Goal: Task Accomplishment & Management: Use online tool/utility

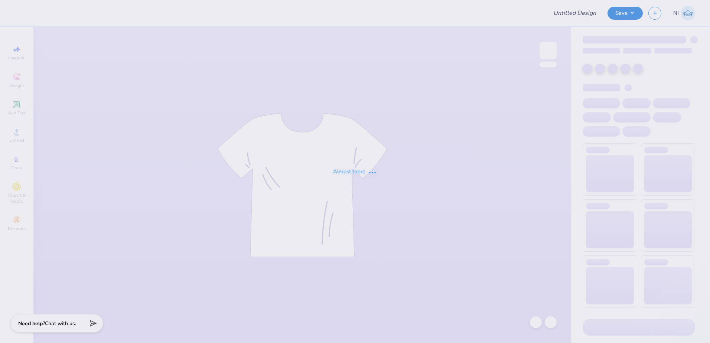
type input "Chapman Officer Hoodies"
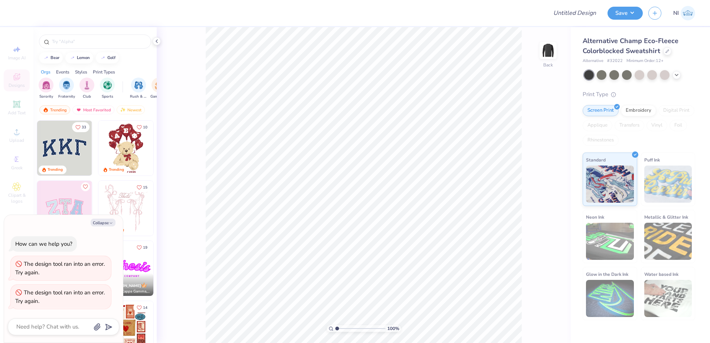
click at [105, 227] on div "Collapse How can we help you? The design tool ran into an error. Try again. The…" at bounding box center [63, 279] width 119 height 128
click at [105, 226] on button "Collapse" at bounding box center [103, 223] width 25 height 8
type textarea "x"
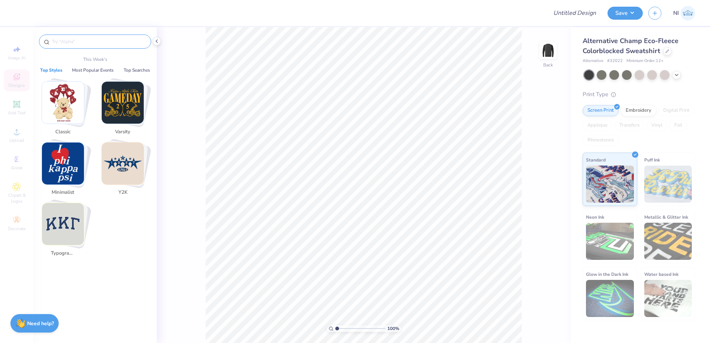
click at [82, 42] on input "text" at bounding box center [98, 41] width 95 height 7
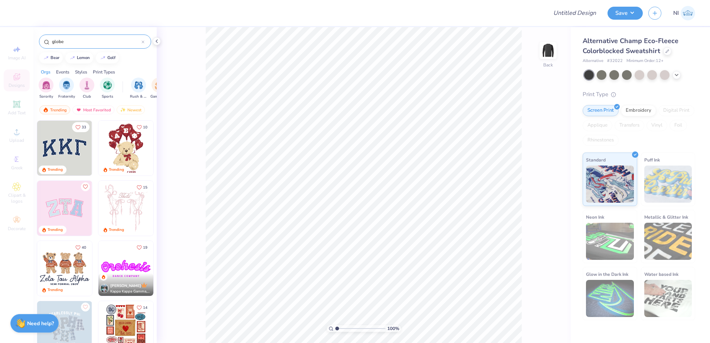
type input "globe"
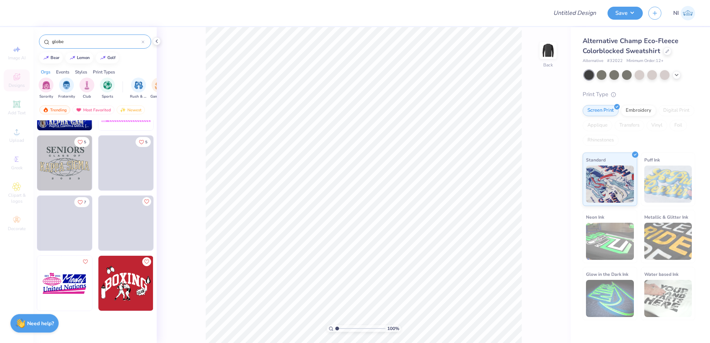
scroll to position [371, 0]
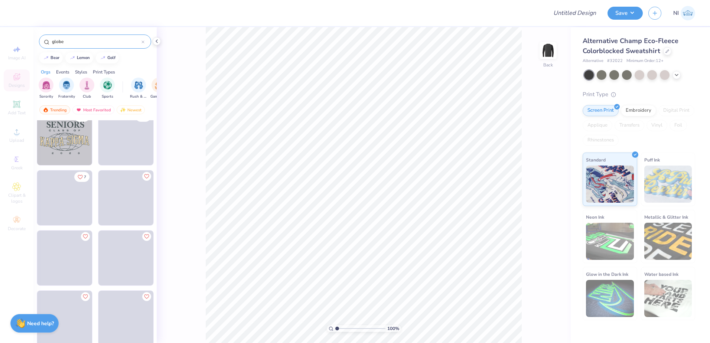
click at [58, 142] on img at bounding box center [64, 137] width 55 height 55
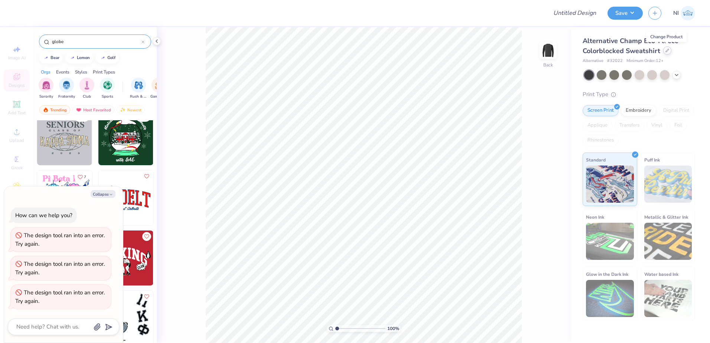
click at [667, 52] on icon at bounding box center [668, 51] width 4 height 4
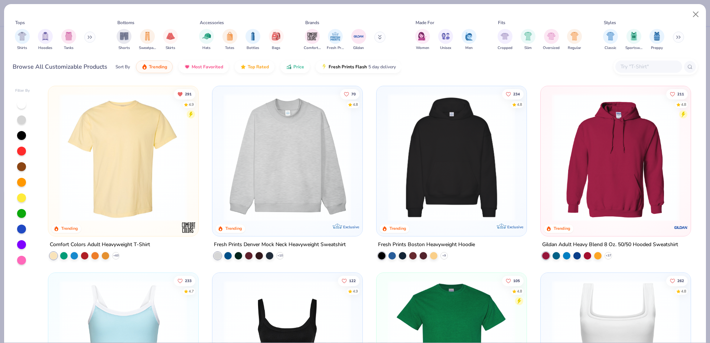
click at [161, 131] on img at bounding box center [123, 158] width 135 height 128
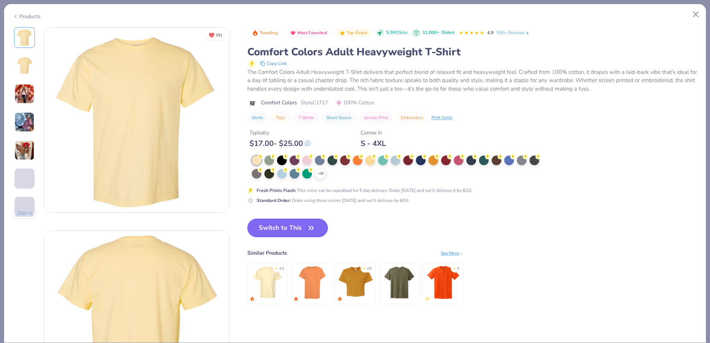
click at [292, 223] on button "Switch to This" at bounding box center [287, 228] width 81 height 19
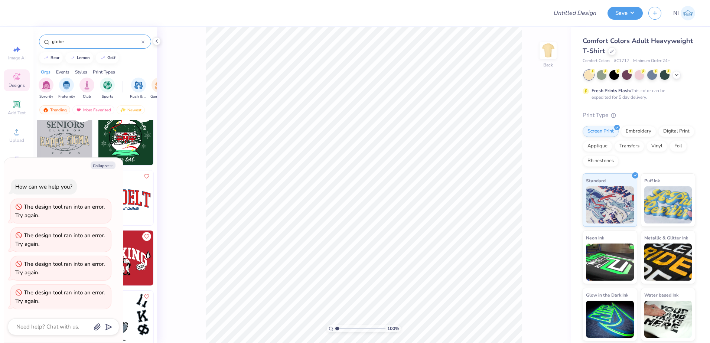
click at [61, 134] on img at bounding box center [64, 137] width 55 height 55
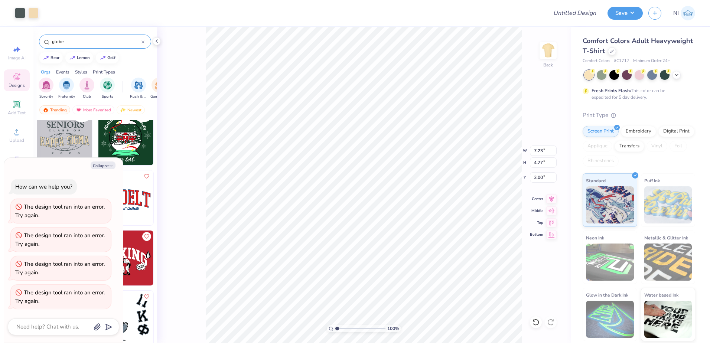
type textarea "x"
type input "4.07"
type textarea "x"
type input "1.10"
type input "6.24"
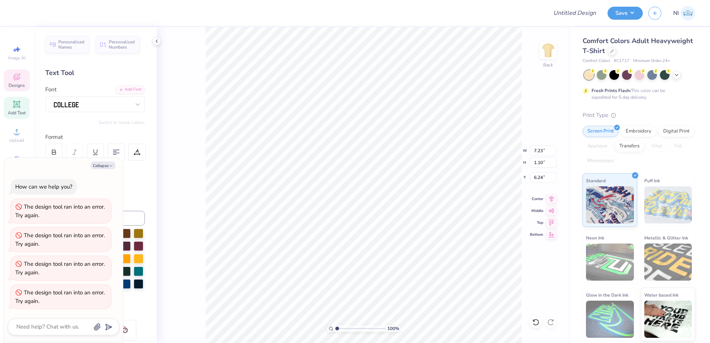
scroll to position [6, 2]
type textarea "x"
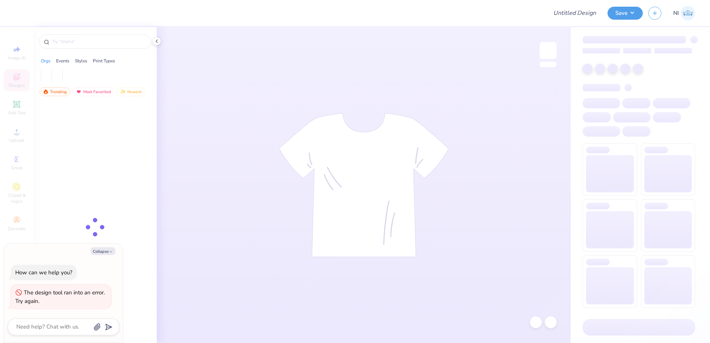
type textarea "x"
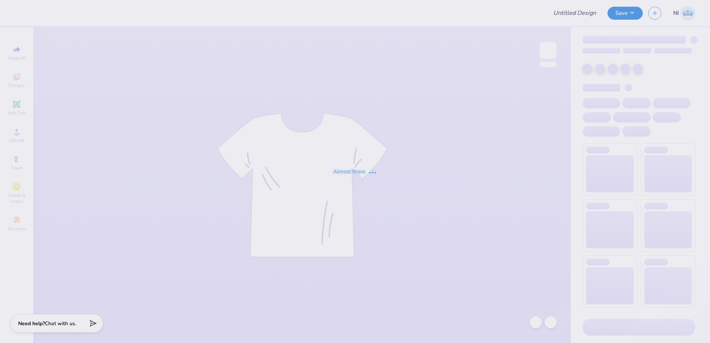
type input "[PERSON_NAME] : [GEOGRAPHIC_DATA]"
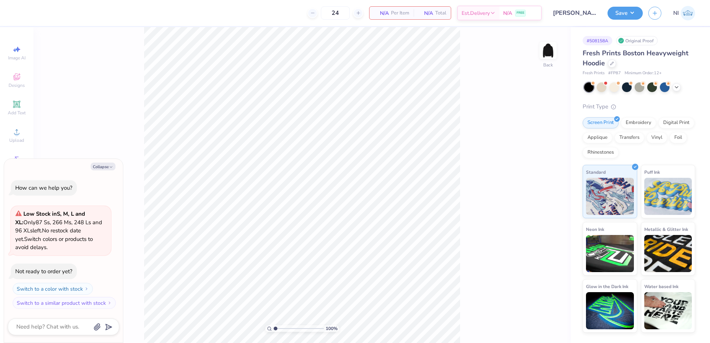
click at [108, 170] on div "Collapse How can we help you? Low Stock in S, M, L and XL : Only 87 Ss, 266 Ms,…" at bounding box center [63, 251] width 119 height 184
click at [111, 169] on icon "button" at bounding box center [111, 167] width 4 height 4
type textarea "x"
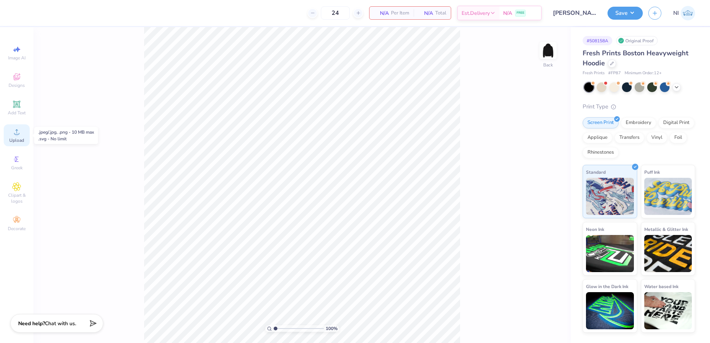
click at [17, 131] on icon at bounding box center [16, 131] width 9 height 9
click at [15, 78] on icon at bounding box center [16, 77] width 7 height 7
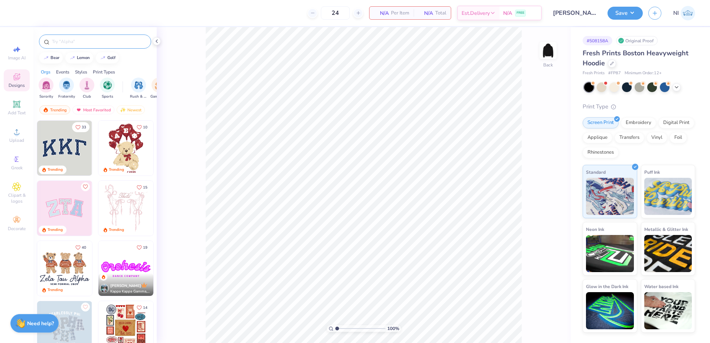
drag, startPoint x: 96, startPoint y: 34, endPoint x: 102, endPoint y: 39, distance: 7.4
click at [97, 34] on div at bounding box center [94, 39] width 123 height 25
click at [102, 39] on input "text" at bounding box center [98, 41] width 95 height 7
type input "globe"
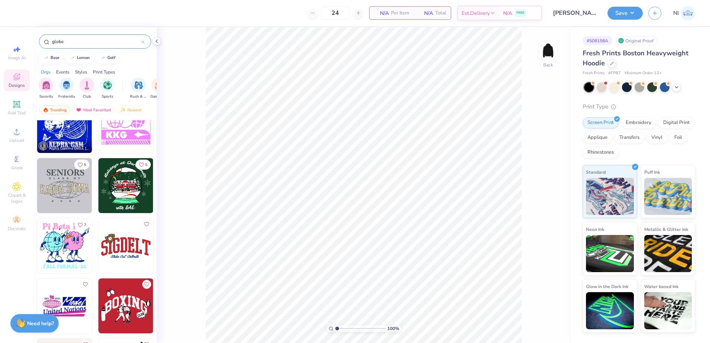
scroll to position [334, 0]
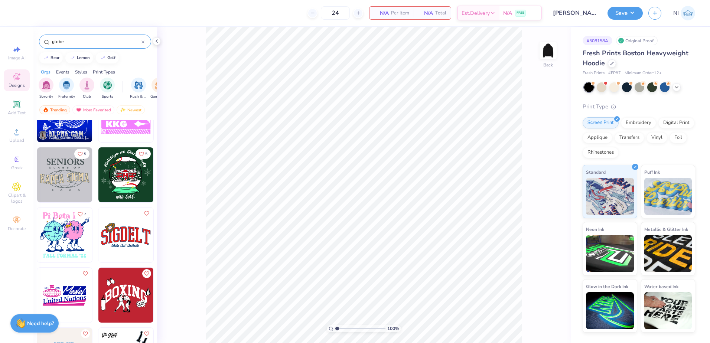
click at [62, 186] on img at bounding box center [64, 174] width 55 height 55
